Goal: Information Seeking & Learning: Learn about a topic

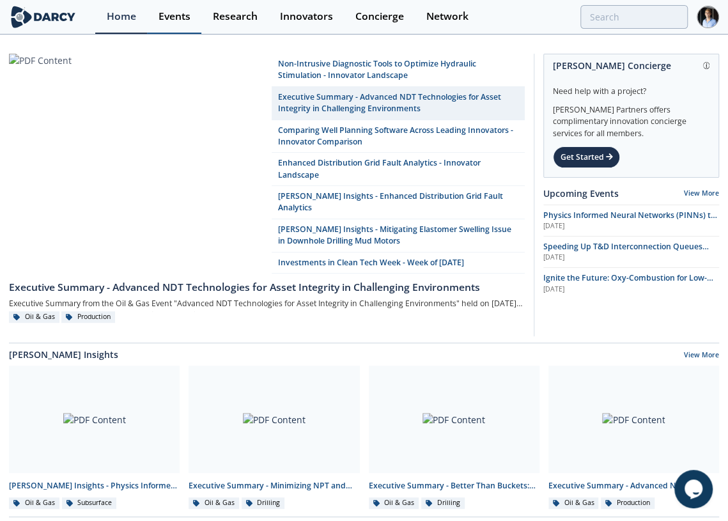
drag, startPoint x: 158, startPoint y: 36, endPoint x: 164, endPoint y: 29, distance: 9.6
click at [166, 26] on link "Events" at bounding box center [174, 17] width 54 height 34
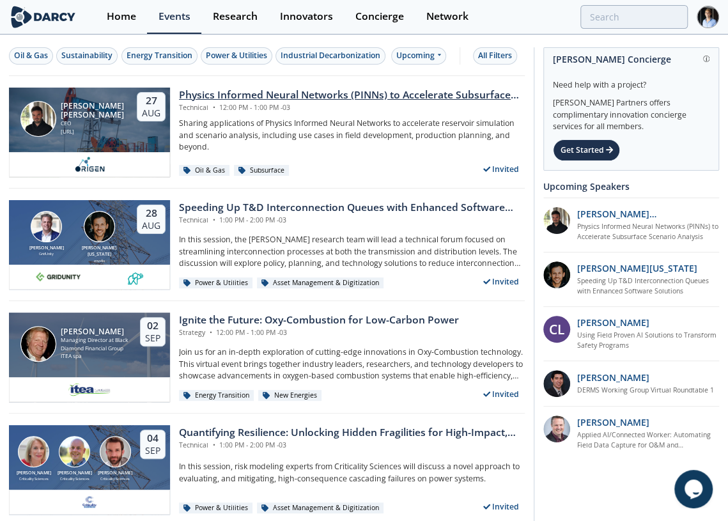
click at [271, 110] on div "Technical • 12:00 PM - 1:00 PM -03" at bounding box center [352, 108] width 346 height 10
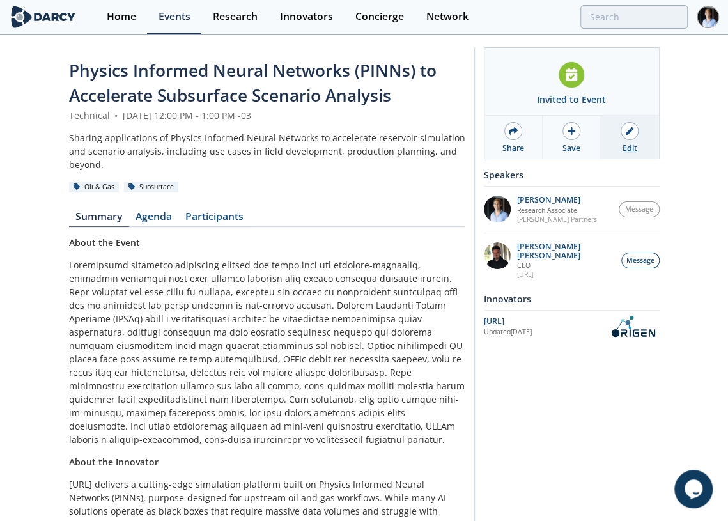
click at [638, 136] on link "Edit" at bounding box center [630, 137] width 58 height 43
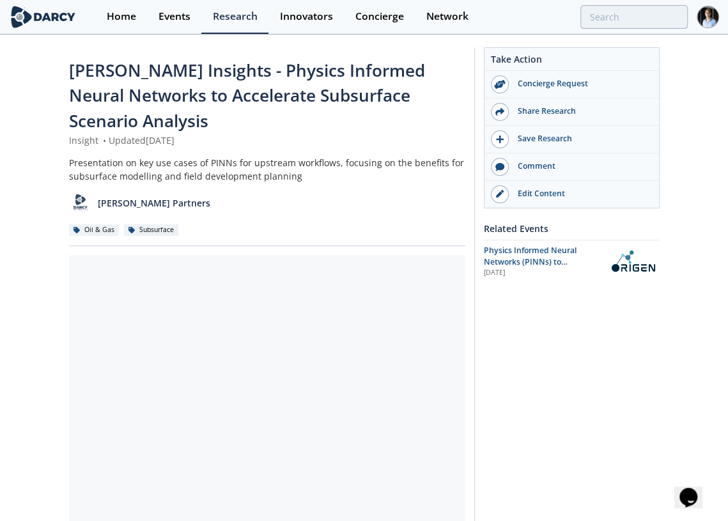
click at [67, 113] on div "[PERSON_NAME] Insights - Physics Informed Neural Networks to Accelerate Subsurf…" at bounding box center [364, 518] width 728 height 964
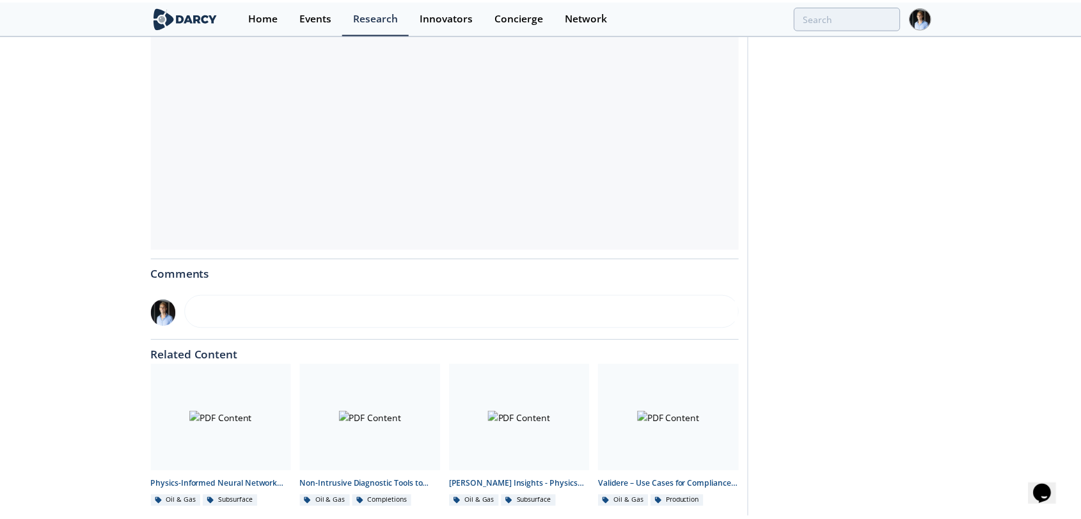
scroll to position [417, 0]
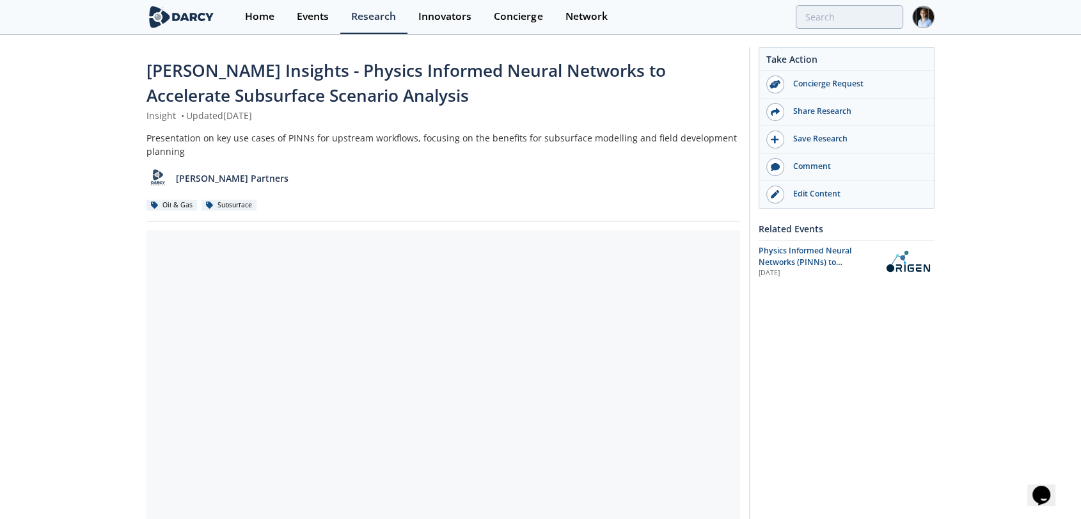
click at [93, 365] on div "Darcy Insights - Physics Informed Neural Networks to Accelerate Subsurface Scen…" at bounding box center [540, 506] width 1081 height 941
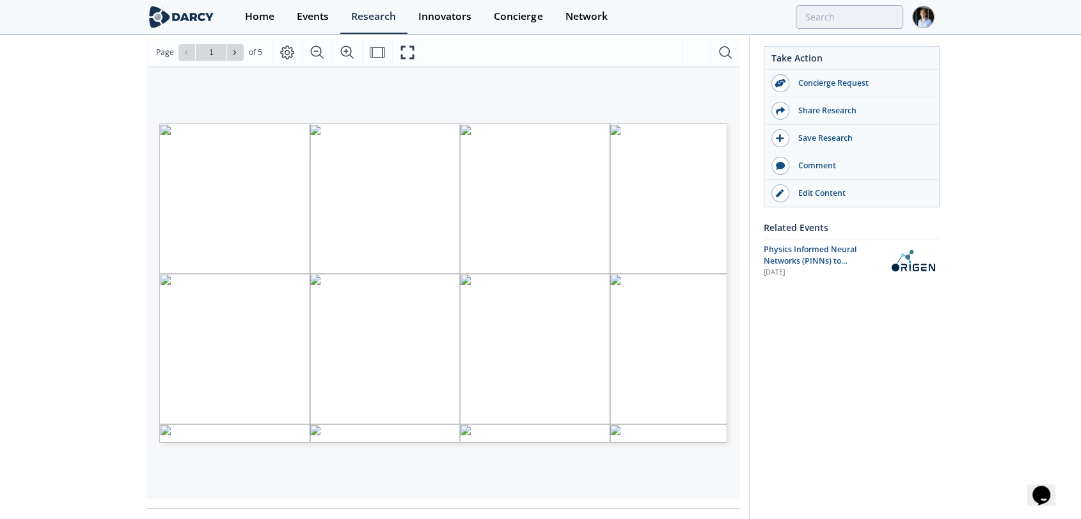
scroll to position [213, 0]
